Goal: Book appointment/travel/reservation

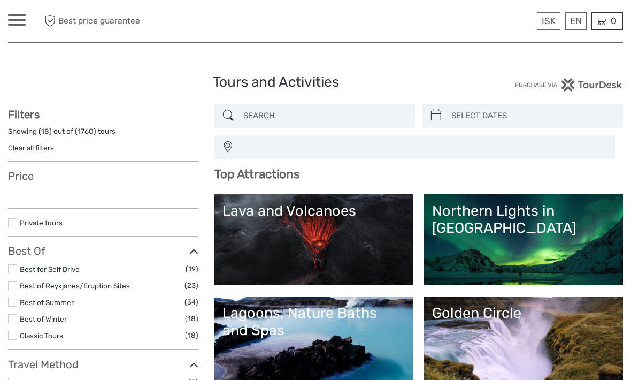
select select
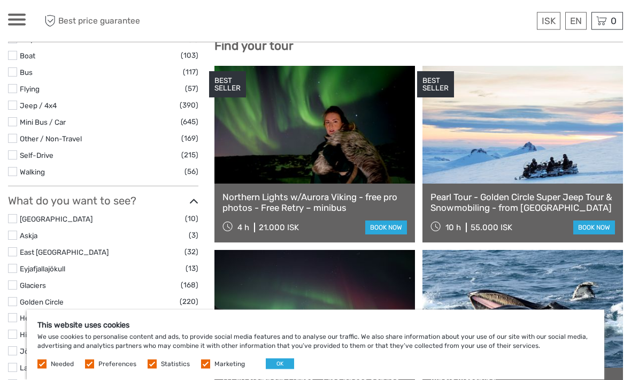
scroll to position [375, 0]
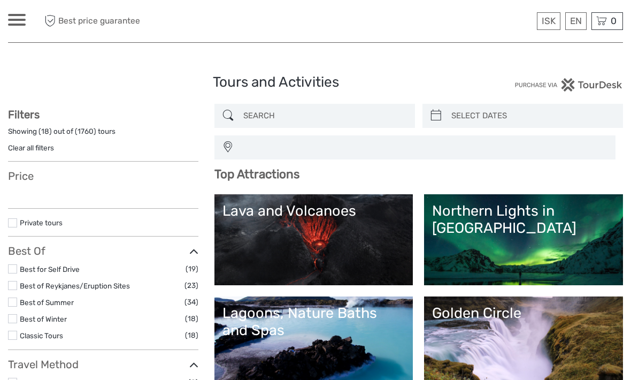
select select
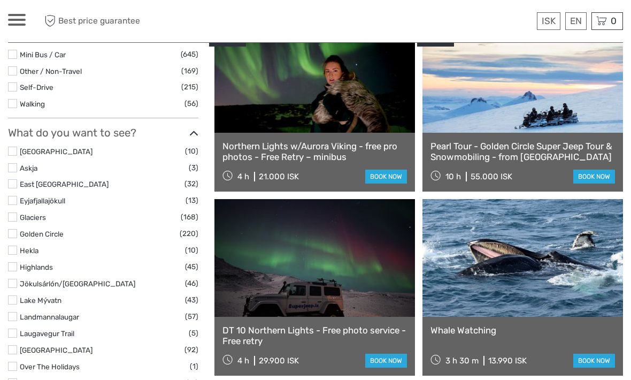
select select
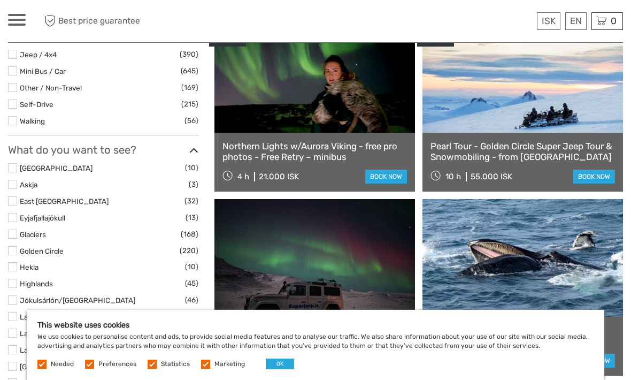
scroll to position [0, 0]
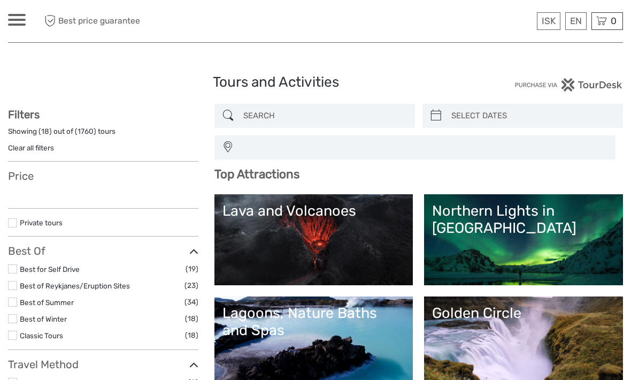
select select
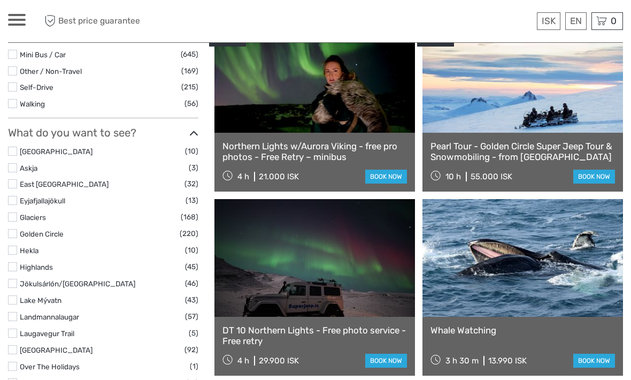
select select
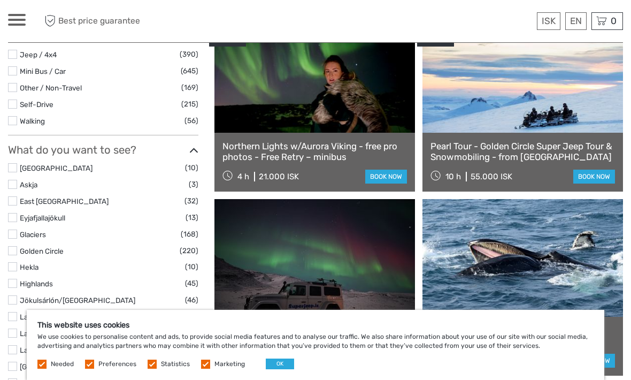
scroll to position [0, 0]
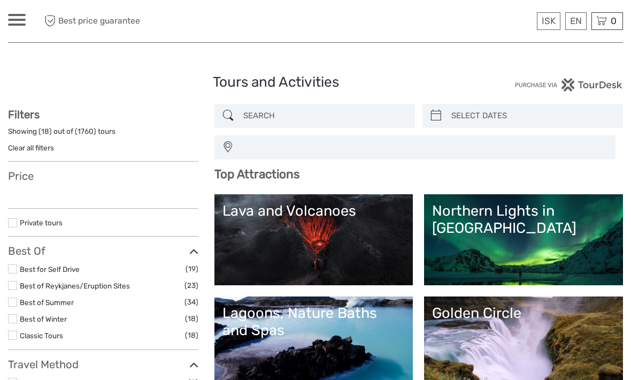
select select
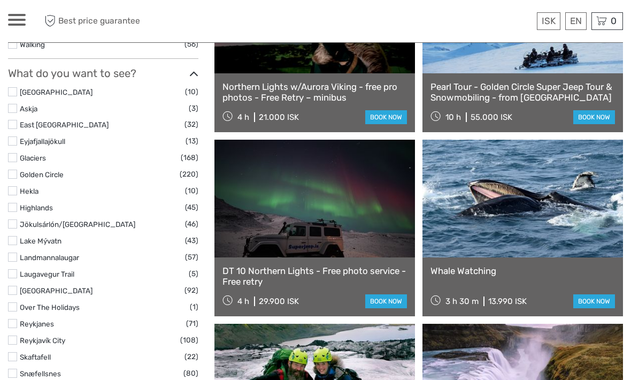
select select
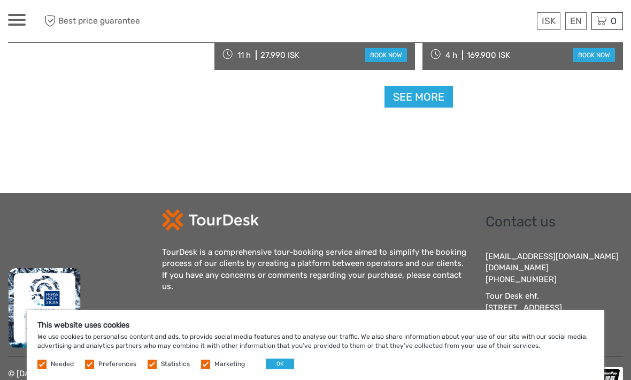
scroll to position [2017, 0]
